Goal: Information Seeking & Learning: Learn about a topic

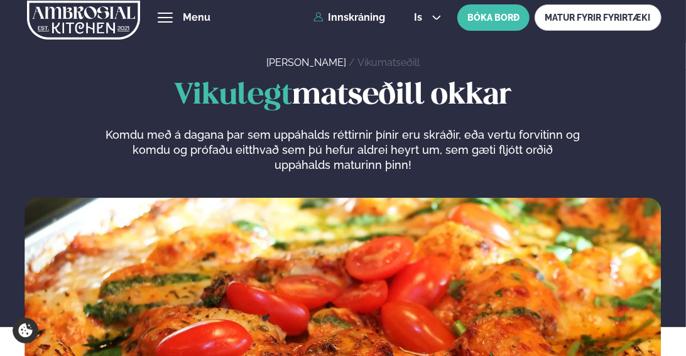
scroll to position [8, 0]
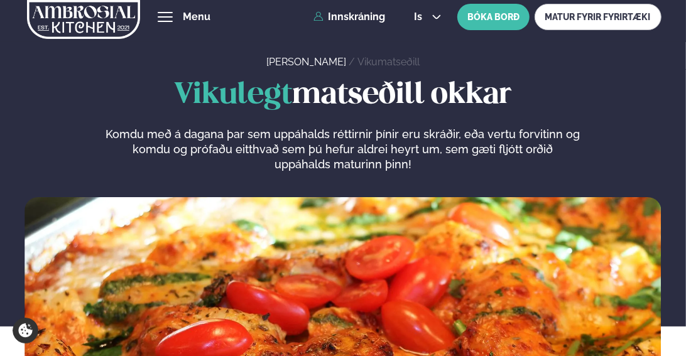
drag, startPoint x: 183, startPoint y: 14, endPoint x: 240, endPoint y: 16, distance: 57.1
click at [173, 14] on button "hamburger" at bounding box center [165, 16] width 15 height 15
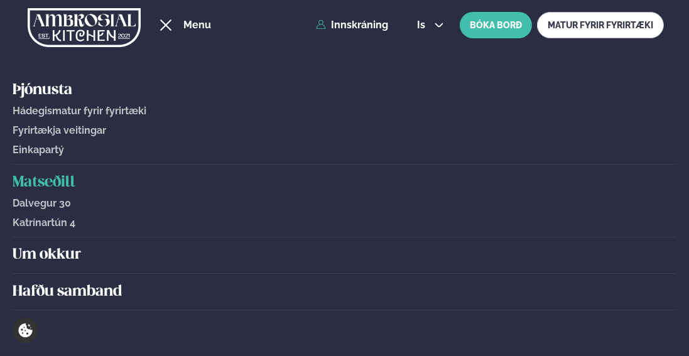
click at [43, 116] on span "Hádegismatur fyrir fyrirtæki" at bounding box center [80, 111] width 134 height 12
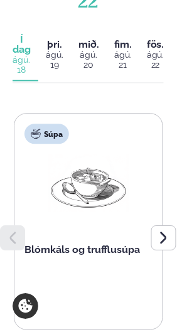
scroll to position [1974, 0]
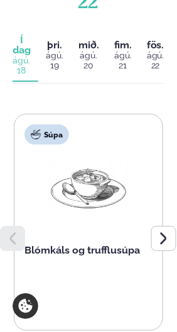
click at [48, 78] on button "þriðjudagur þri. [DATE]" at bounding box center [54, 56] width 33 height 51
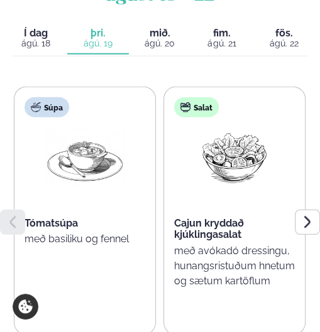
scroll to position [1433, 0]
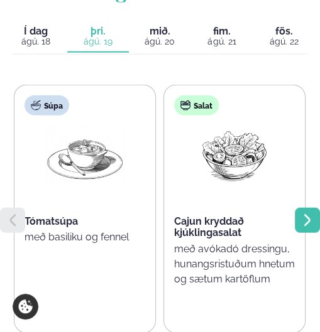
click at [306, 214] on icon at bounding box center [306, 220] width 6 height 12
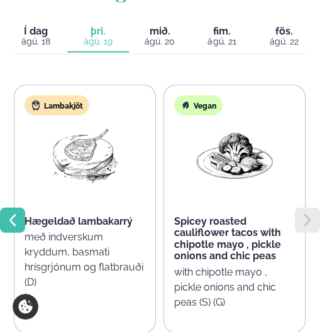
click at [11, 214] on icon at bounding box center [13, 220] width 6 height 12
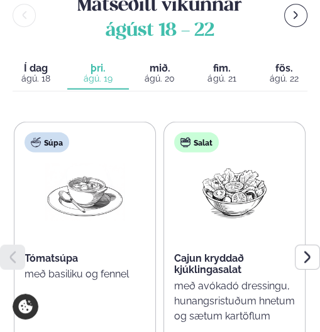
scroll to position [1402, 0]
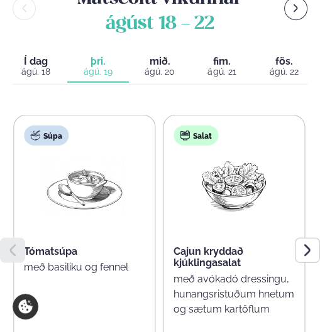
click at [129, 260] on p "með basiliku og fennel" at bounding box center [84, 267] width 121 height 15
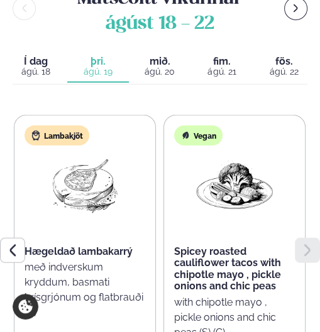
drag, startPoint x: 4, startPoint y: 199, endPoint x: 38, endPoint y: 206, distance: 34.6
click at [4, 238] on div at bounding box center [12, 250] width 25 height 25
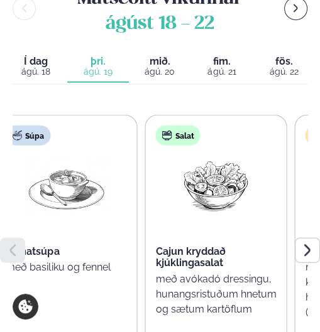
click at [126, 260] on p "með basiliku og fennel" at bounding box center [66, 267] width 121 height 15
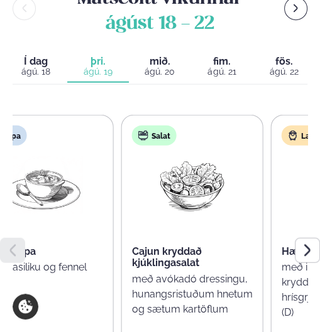
click at [92, 260] on p "með basiliku og fennel" at bounding box center [42, 267] width 121 height 15
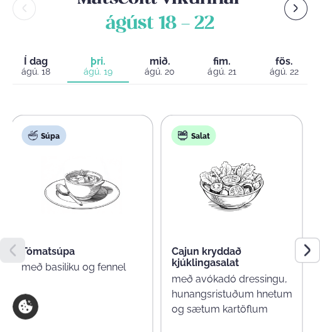
click at [131, 260] on p "með basiliku og fennel" at bounding box center [81, 267] width 121 height 15
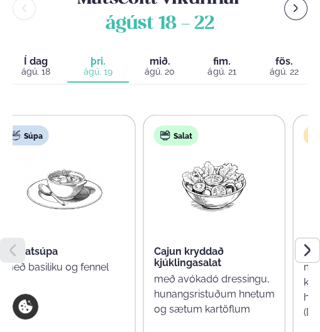
click at [114, 260] on p "með basiliku og fennel" at bounding box center [64, 267] width 121 height 15
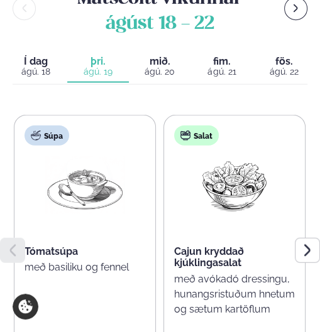
click at [53, 245] on span "Tómatsúpa" at bounding box center [50, 251] width 53 height 12
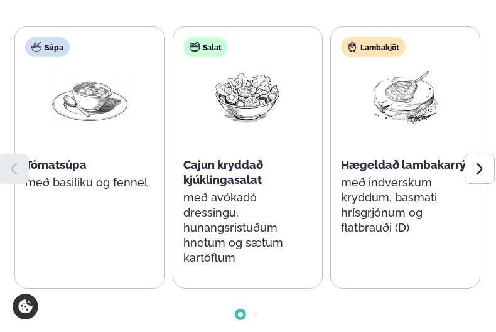
scroll to position [1767, 0]
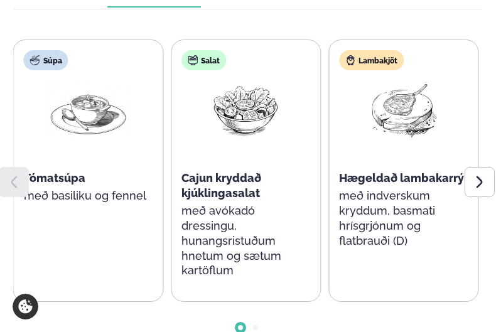
click at [146, 188] on p "með basiliku og fennel" at bounding box center [88, 195] width 129 height 15
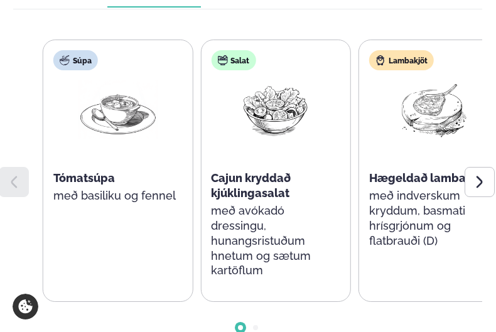
click at [347, 174] on div "Súpa Tómatsúpa með basiliku og fennel Salat Cajun kryddað kjúklingasalat með av…" at bounding box center [276, 171] width 466 height 262
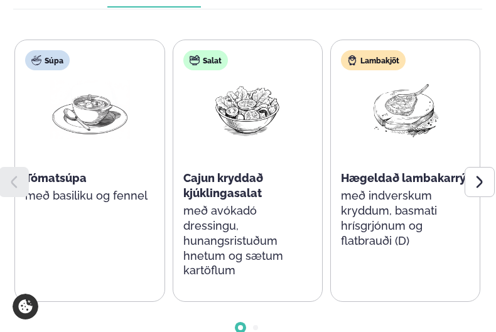
click at [321, 165] on div "Salat Cajun kryddað kjúklingasalat með avókadó dressingu, hunangsristuðum hnetu…" at bounding box center [248, 171] width 150 height 262
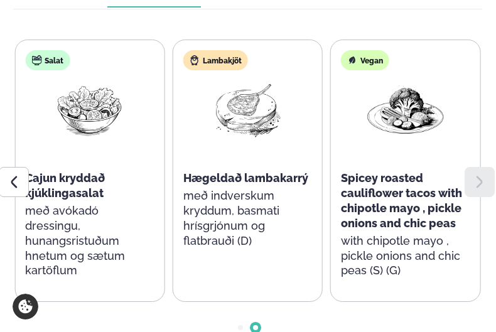
click at [308, 171] on span "Hægeldað lambakarrý" at bounding box center [245, 177] width 125 height 13
click at [264, 188] on p "með indverskum kryddum, basmati hrísgrjónum og flatbrauði (D)" at bounding box center [247, 218] width 129 height 60
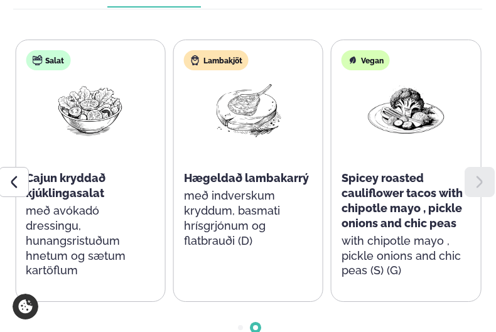
click at [262, 188] on p "með indverskum kryddum, basmati hrísgrjónum og flatbrauði (D)" at bounding box center [248, 218] width 129 height 60
click at [261, 188] on p "með indverskum kryddum, basmati hrísgrjónum og flatbrauði (D)" at bounding box center [247, 218] width 129 height 60
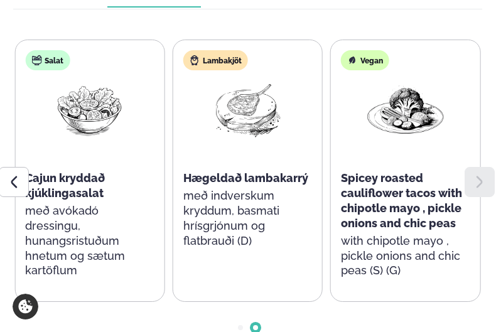
click at [261, 188] on p "með indverskum kryddum, basmati hrísgrjónum og flatbrauði (D)" at bounding box center [247, 218] width 129 height 60
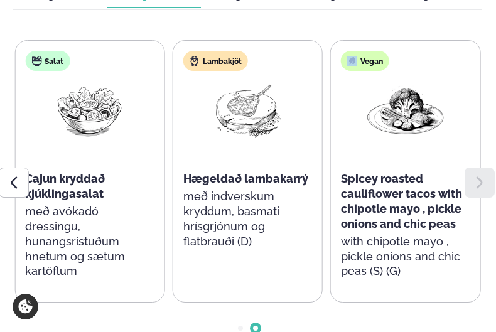
click at [250, 225] on p "með indverskum kryddum, basmati hrísgrjónum og flatbrauði (D)" at bounding box center [247, 219] width 129 height 60
click at [9, 176] on div at bounding box center [14, 183] width 30 height 30
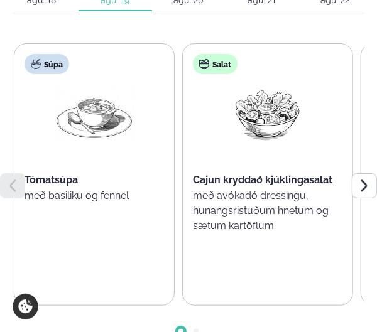
scroll to position [1365, 0]
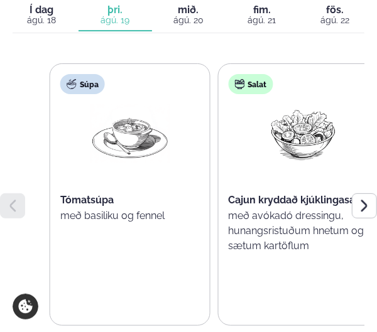
click at [142, 208] on div "Súpa Tómatsúpa með basiliku og fennel" at bounding box center [129, 164] width 159 height 201
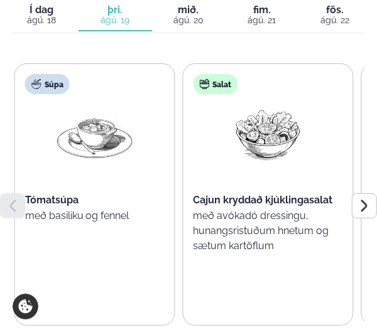
click at [129, 208] on p "með basiliku og fennel" at bounding box center [94, 215] width 139 height 15
click at [360, 198] on icon at bounding box center [364, 205] width 15 height 15
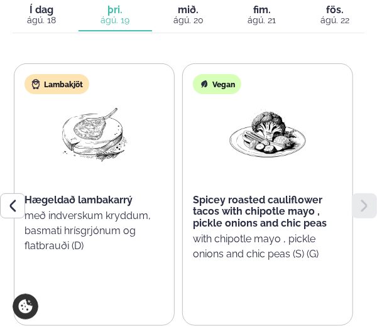
click at [363, 198] on icon at bounding box center [364, 205] width 15 height 15
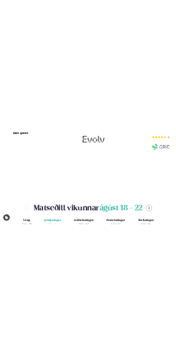
scroll to position [1873, 0]
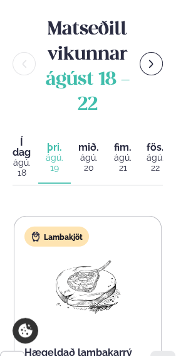
drag, startPoint x: 121, startPoint y: 168, endPoint x: 112, endPoint y: 174, distance: 10.4
click at [122, 168] on div "ágú. 21" at bounding box center [123, 163] width 18 height 20
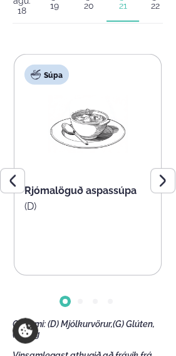
scroll to position [2038, 0]
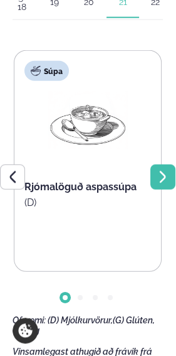
click at [163, 185] on icon at bounding box center [163, 177] width 15 height 15
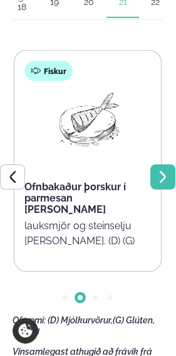
click at [158, 179] on icon at bounding box center [163, 177] width 15 height 15
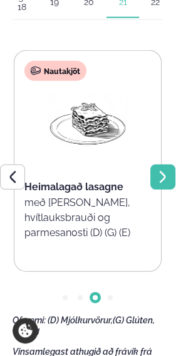
click at [163, 178] on icon at bounding box center [162, 177] width 6 height 12
